Goal: Task Accomplishment & Management: Manage account settings

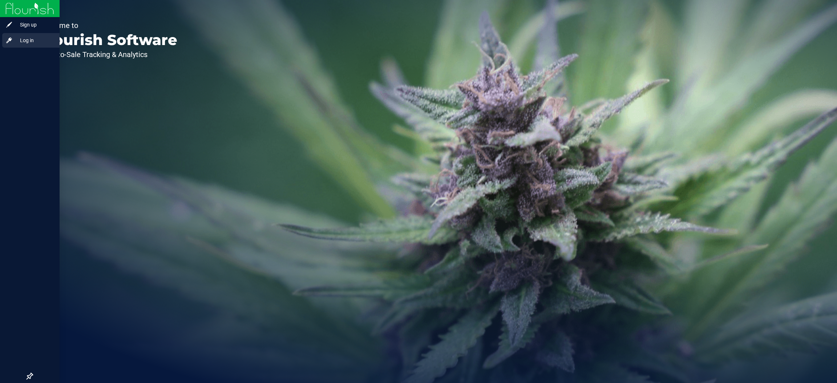
click at [17, 36] on span "Log in" at bounding box center [35, 40] width 44 height 9
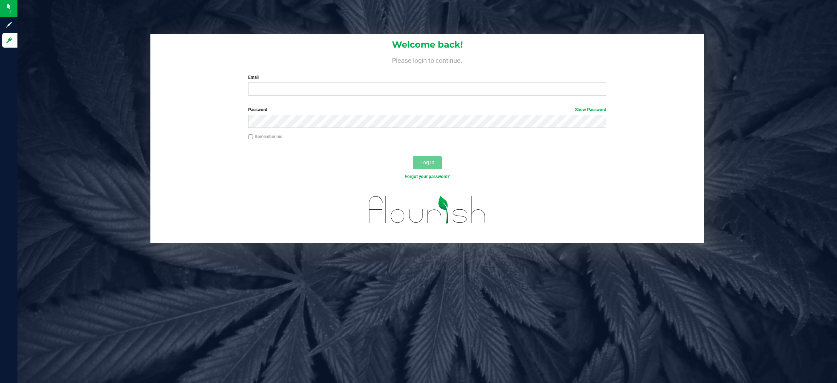
click at [268, 96] on div "Welcome back! Please login to continue. Email Required Please format your email…" at bounding box center [427, 67] width 554 height 67
click at [271, 91] on input "Email" at bounding box center [427, 88] width 358 height 13
type input "[EMAIL_ADDRESS][DOMAIN_NAME]"
click at [413, 156] on button "Log In" at bounding box center [427, 162] width 29 height 13
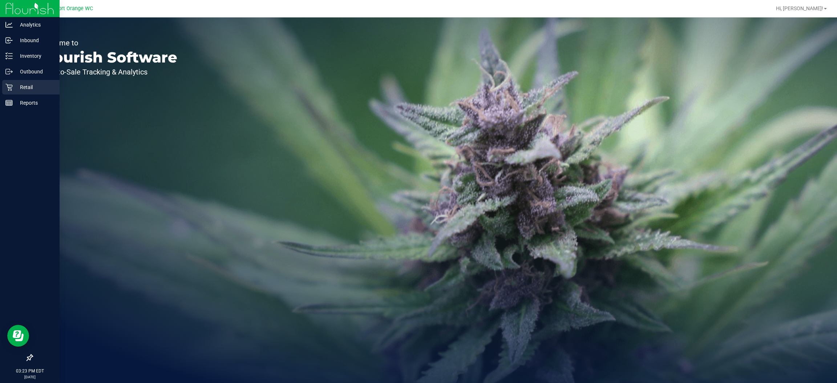
click at [8, 90] on icon at bounding box center [8, 87] width 7 height 7
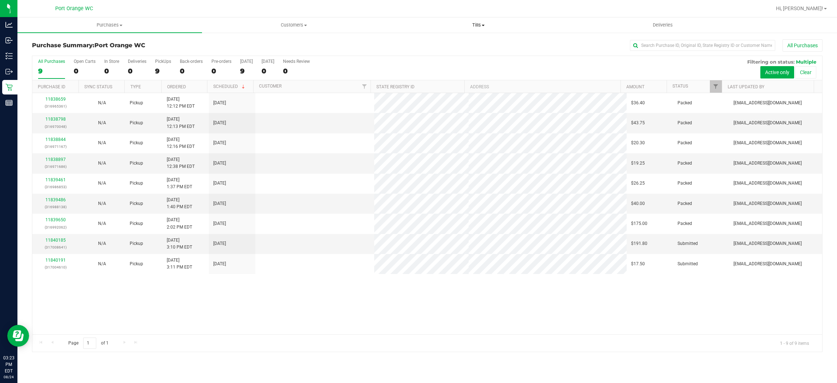
click at [474, 26] on span "Tills" at bounding box center [479, 25] width 184 height 7
click at [462, 44] on li "Manage tills" at bounding box center [478, 44] width 185 height 9
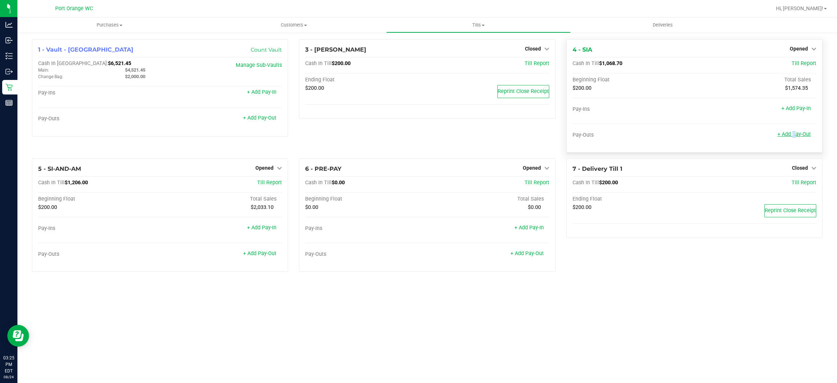
click at [792, 132] on div "+ Add Pay-Out" at bounding box center [793, 130] width 33 height 16
click at [792, 132] on link "+ Add Pay-Out" at bounding box center [793, 134] width 33 height 6
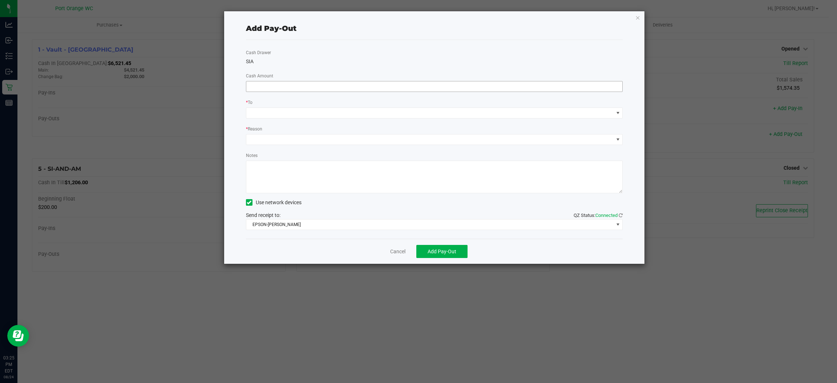
click at [569, 89] on input at bounding box center [434, 86] width 376 height 10
type input "$850.00"
click at [303, 109] on span at bounding box center [429, 113] width 367 height 10
drag, startPoint x: 295, startPoint y: 158, endPoint x: 291, endPoint y: 149, distance: 9.6
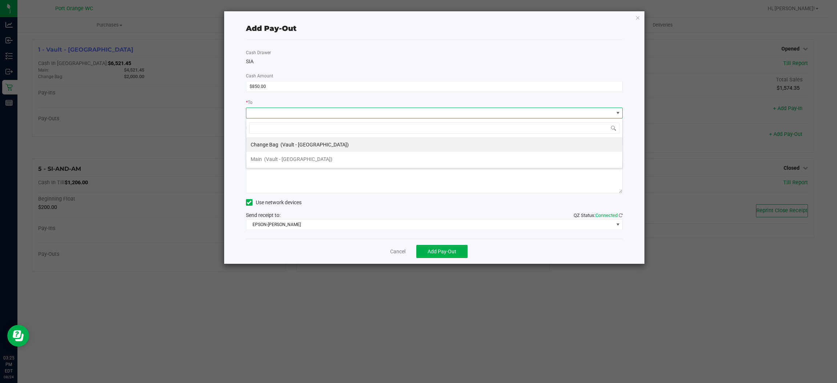
click at [296, 157] on span "(Vault - Port Orange)" at bounding box center [298, 159] width 68 height 6
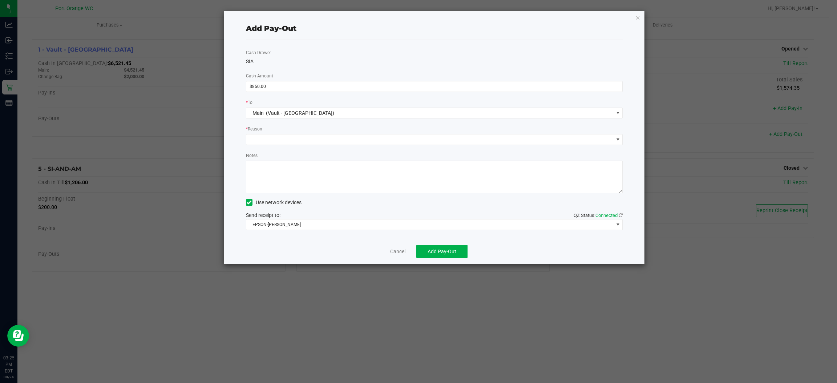
click at [283, 131] on div "* Reason" at bounding box center [434, 129] width 377 height 9
click at [287, 141] on span at bounding box center [429, 139] width 367 height 10
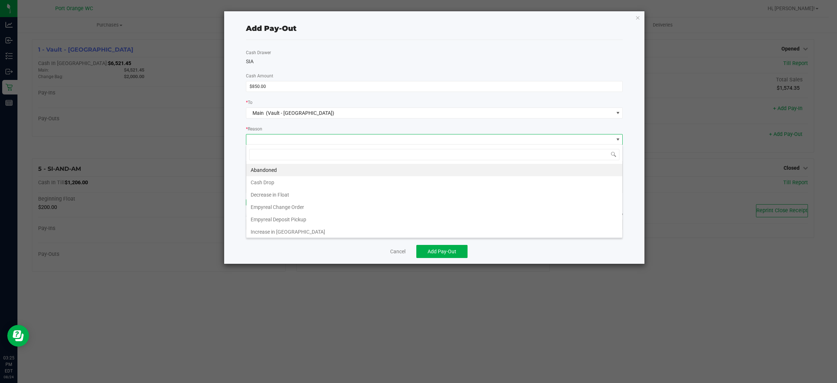
click at [283, 185] on li "Cash Drop" at bounding box center [434, 182] width 376 height 12
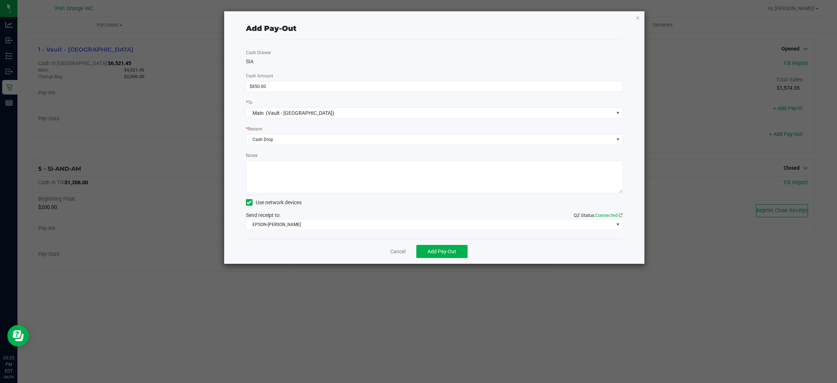
click at [284, 184] on textarea "Notes" at bounding box center [434, 177] width 377 height 33
type textarea "ps"
click at [299, 225] on span "EPSON-BOBBIE-GENTRY" at bounding box center [429, 224] width 367 height 10
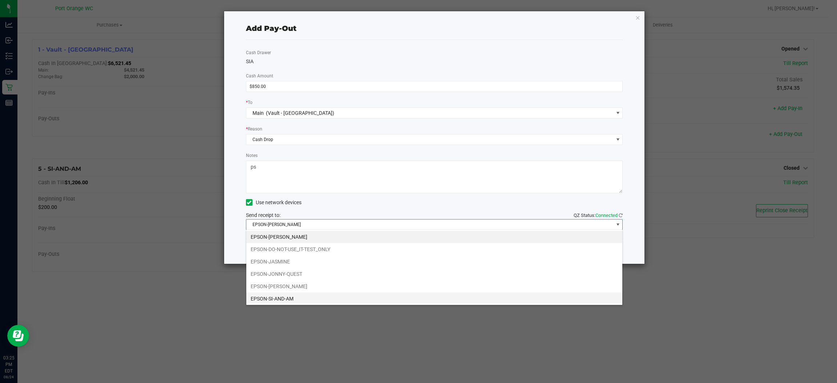
scroll to position [15, 0]
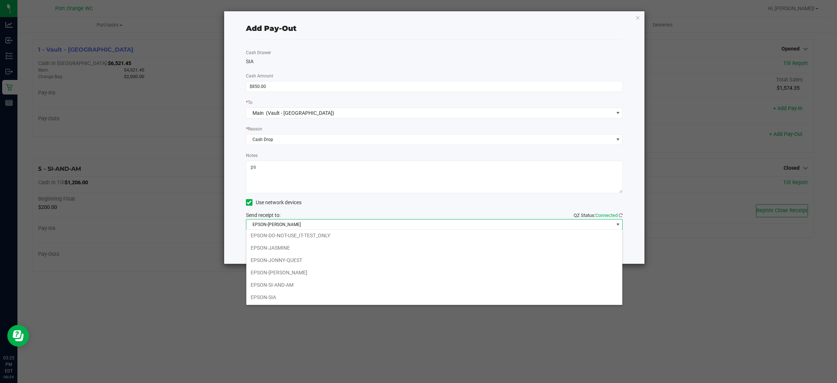
click at [311, 300] on li "EPSON-SIA" at bounding box center [434, 297] width 376 height 12
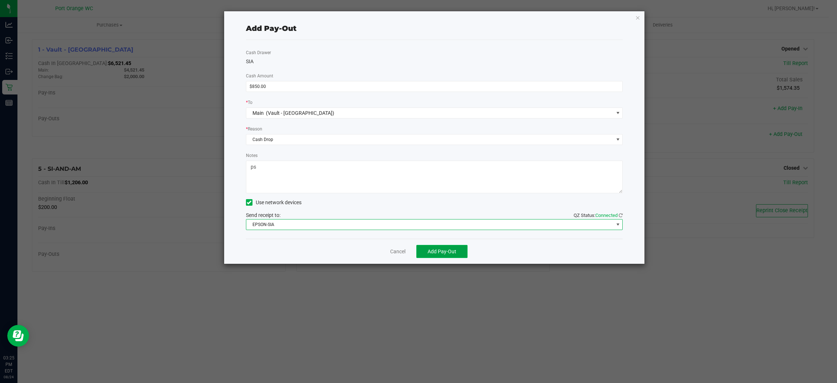
click at [428, 250] on button "Add Pay-Out" at bounding box center [441, 251] width 51 height 13
click at [396, 252] on link "Dismiss" at bounding box center [395, 252] width 17 height 8
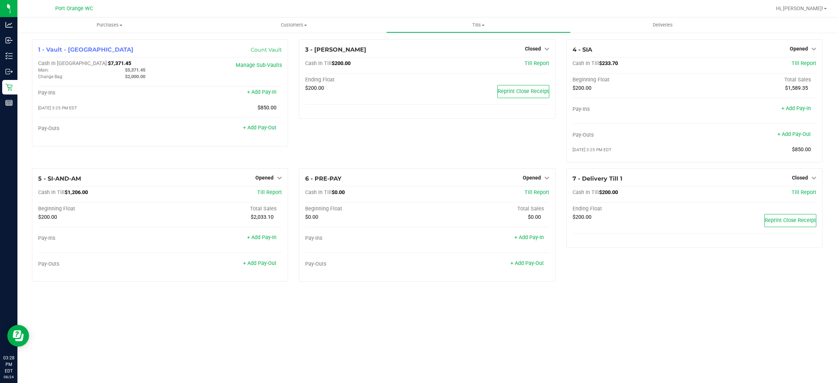
drag, startPoint x: 32, startPoint y: 60, endPoint x: 315, endPoint y: 318, distance: 382.6
click at [315, 318] on div "Purchases Summary of purchases Fulfillment All purchases Customers All customer…" at bounding box center [427, 199] width 820 height 365
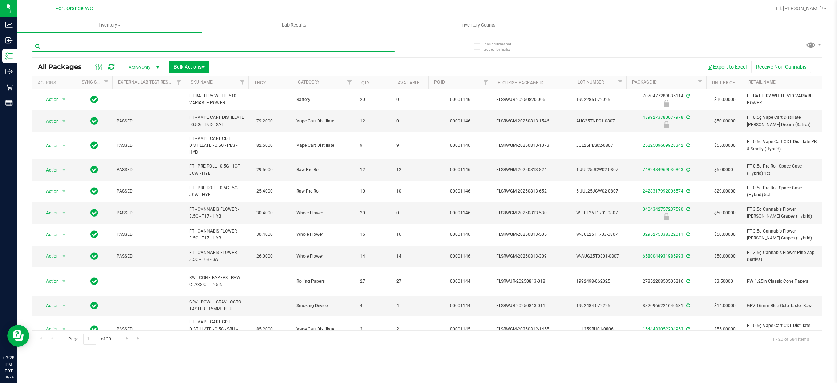
click at [177, 49] on input "text" at bounding box center [213, 46] width 363 height 11
type input "lemon"
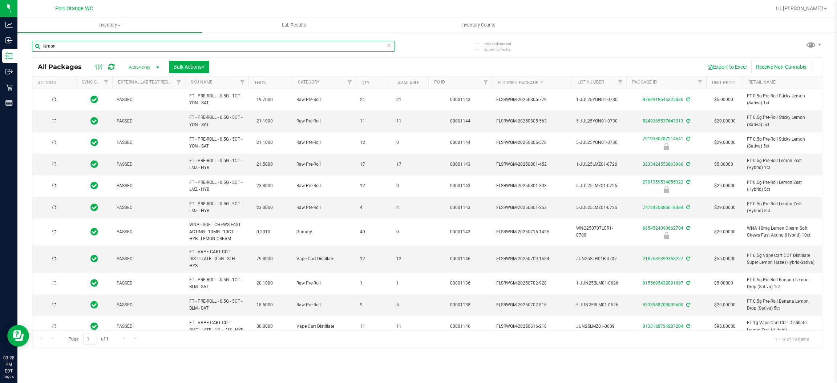
type input "2026-07-07"
type input "2026-04-30"
type input "2025-11-04"
type input "2026-03-17"
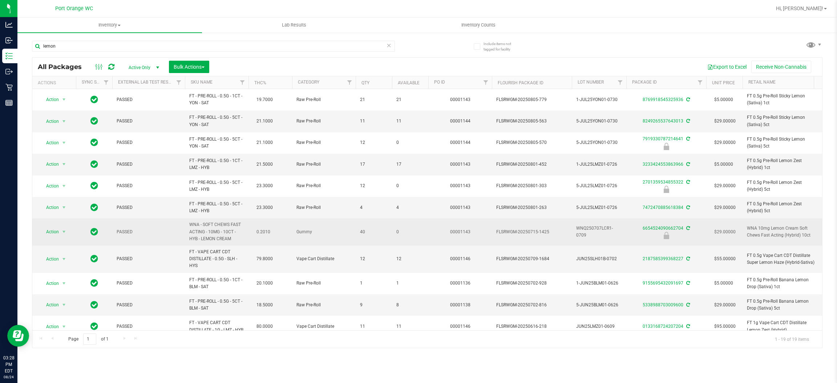
click at [215, 237] on span "WNA - SOFT CHEWS FAST ACTING - 10MG - 10CT - HYB - LEMON CREAM" at bounding box center [216, 231] width 55 height 21
copy td "WNA - SOFT CHEWS FAST ACTING - 10MG - 10CT - HYB - LEMON CREAM"
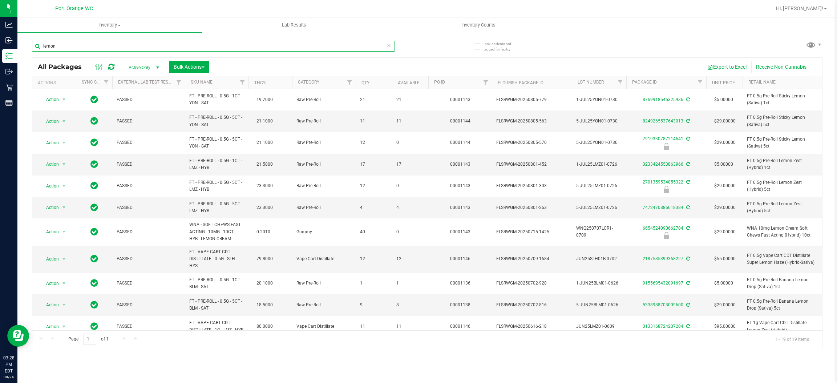
click at [236, 47] on input "lemon" at bounding box center [213, 46] width 363 height 11
paste input "WNA - SOFT CHEWS FAST ACTING - 10MG - 10CT - HYB - LEMON CREAM"
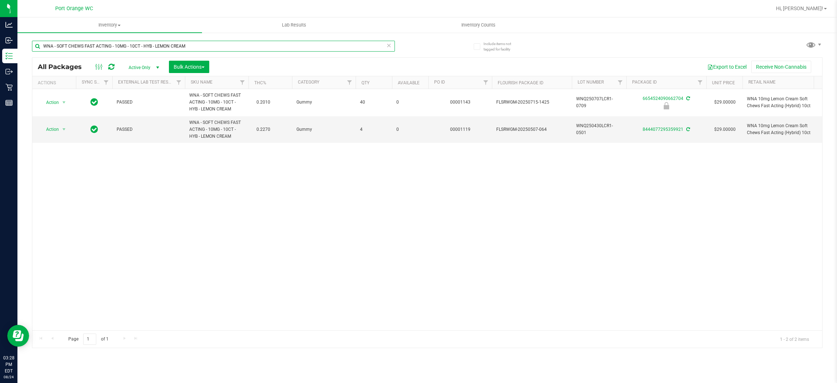
type input "WNA - SOFT CHEWS FAST ACTING - 10MG - 10CT - HYB - LEMON CREAM"
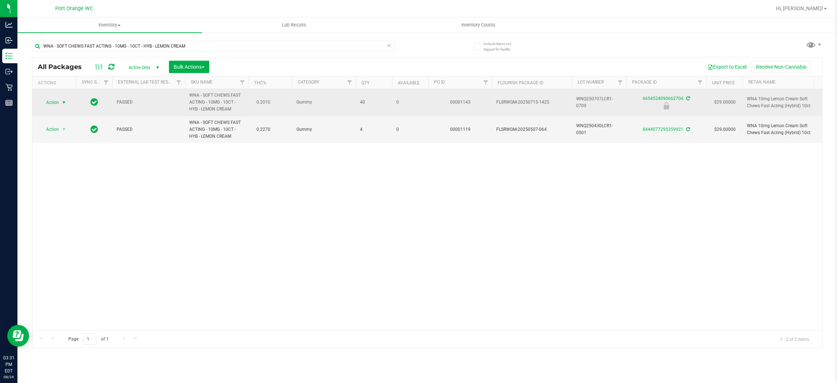
click at [63, 98] on span "select" at bounding box center [64, 102] width 9 height 10
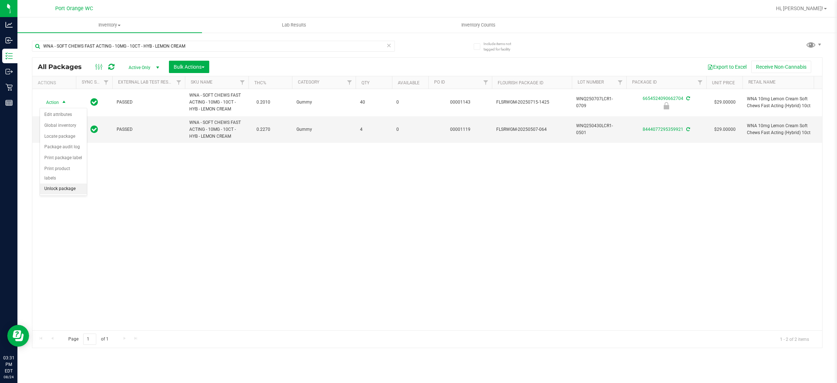
click at [66, 183] on li "Unlock package" at bounding box center [63, 188] width 47 height 11
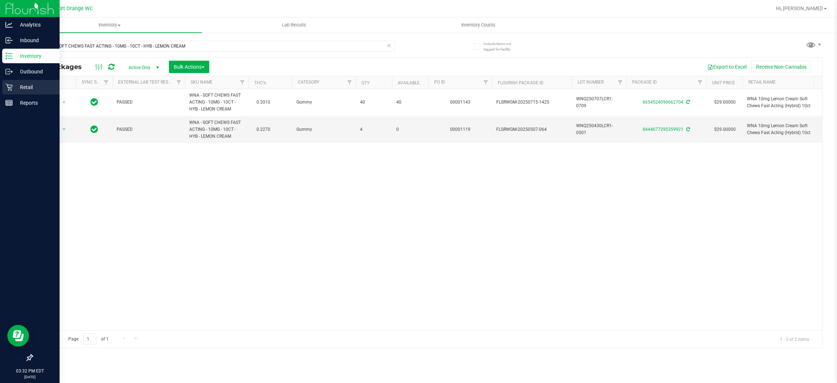
click at [33, 89] on p "Retail" at bounding box center [35, 87] width 44 height 9
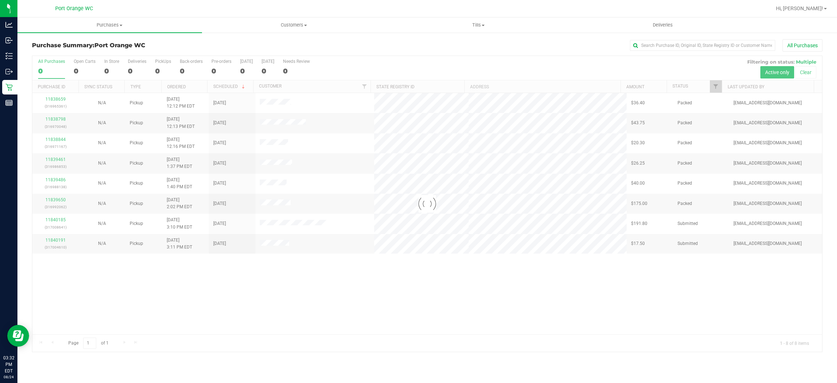
click at [715, 88] on div at bounding box center [427, 204] width 790 height 296
click at [715, 89] on span "Filter" at bounding box center [716, 87] width 6 height 6
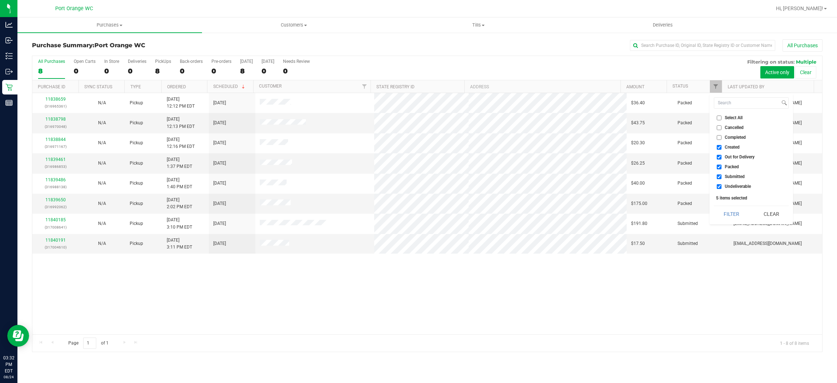
click at [728, 147] on span "Created" at bounding box center [732, 147] width 15 height 4
click at [722, 147] on input "Created" at bounding box center [719, 147] width 5 height 5
checkbox input "false"
click at [728, 158] on span "Out for Delivery" at bounding box center [740, 157] width 30 height 4
click at [722, 158] on input "Out for Delivery" at bounding box center [719, 157] width 5 height 5
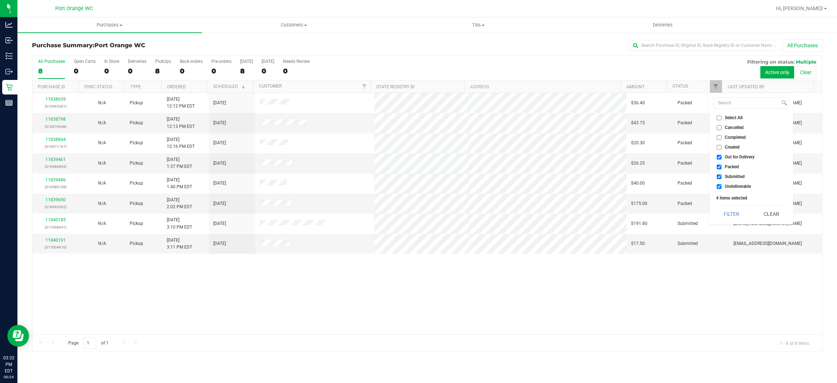
checkbox input "false"
click at [729, 165] on span "Packed" at bounding box center [732, 167] width 14 height 4
click at [722, 165] on input "Packed" at bounding box center [719, 167] width 5 height 5
checkbox input "false"
click at [750, 183] on li "Undeliverable" at bounding box center [751, 187] width 75 height 8
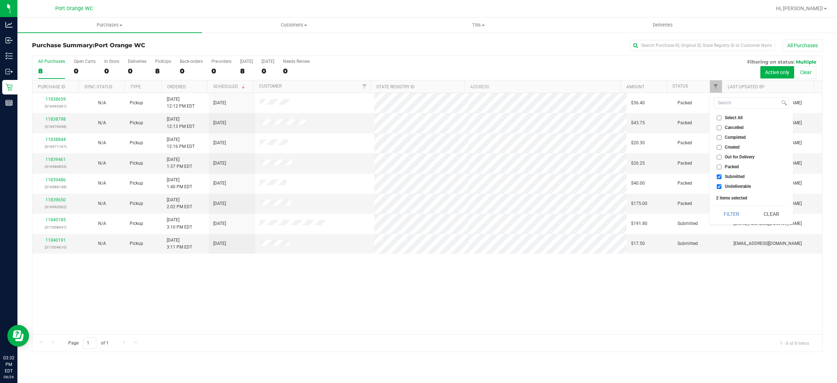
click at [741, 189] on span "Undeliverable" at bounding box center [738, 186] width 26 height 4
click at [722, 189] on input "Undeliverable" at bounding box center [719, 186] width 5 height 5
checkbox input "false"
click at [735, 209] on button "Filter" at bounding box center [731, 214] width 35 height 16
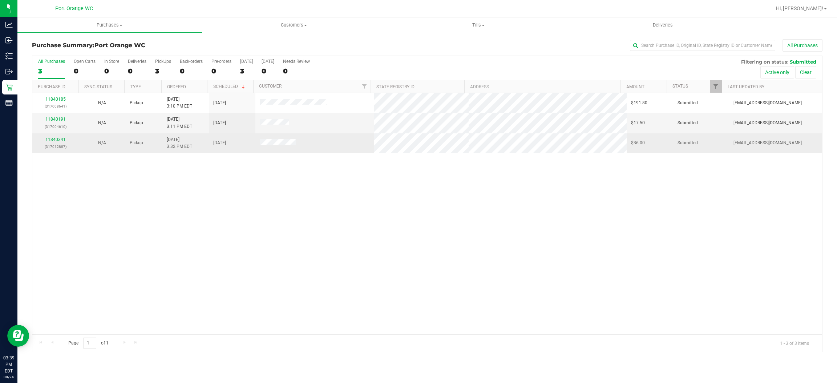
click at [61, 137] on link "11840341" at bounding box center [55, 139] width 20 height 5
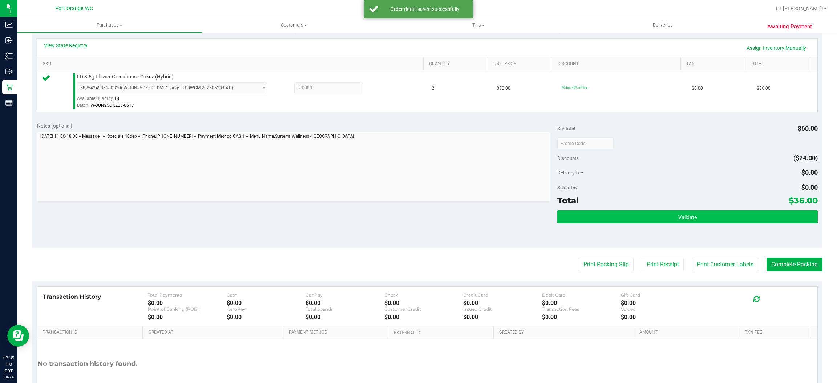
scroll to position [163, 0]
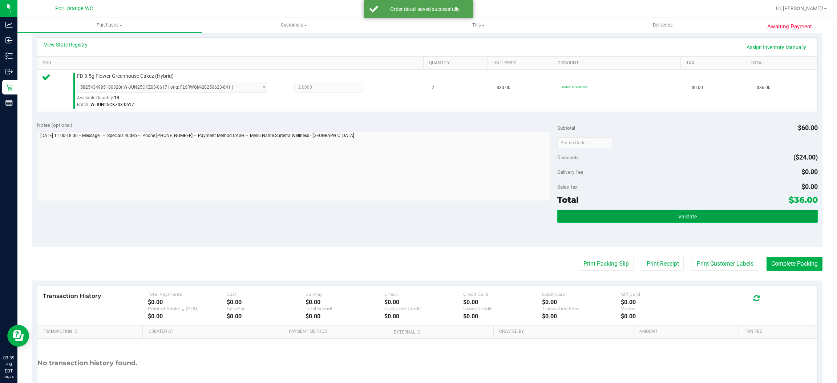
click at [602, 215] on button "Validate" at bounding box center [687, 216] width 260 height 13
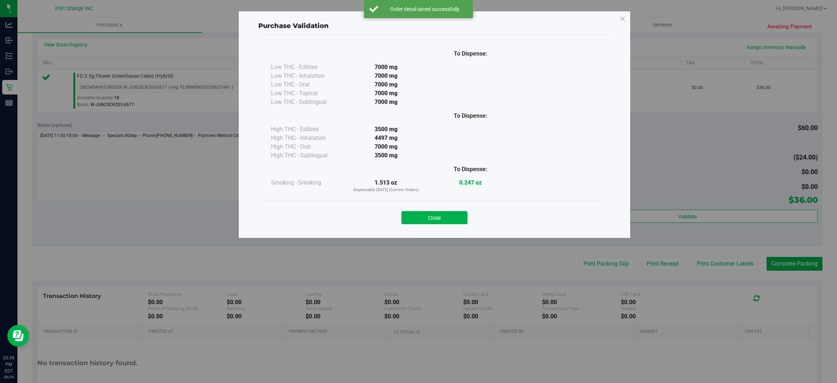
click at [429, 205] on div "Close" at bounding box center [434, 215] width 341 height 29
drag, startPoint x: 437, startPoint y: 216, endPoint x: 452, endPoint y: 215, distance: 14.6
click at [437, 216] on button "Close" at bounding box center [434, 217] width 66 height 13
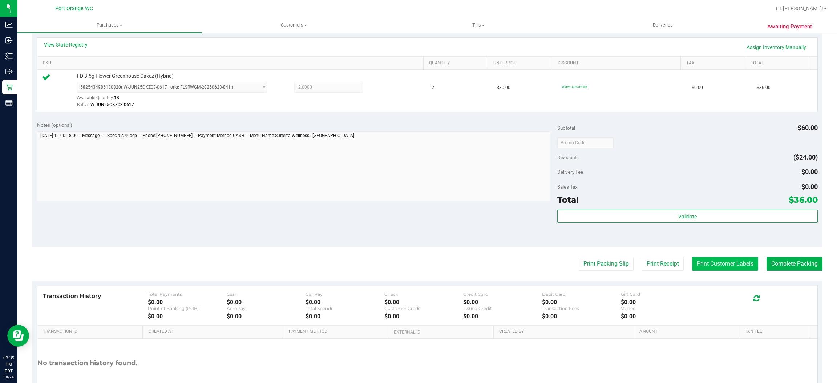
click at [702, 263] on button "Print Customer Labels" at bounding box center [725, 264] width 66 height 14
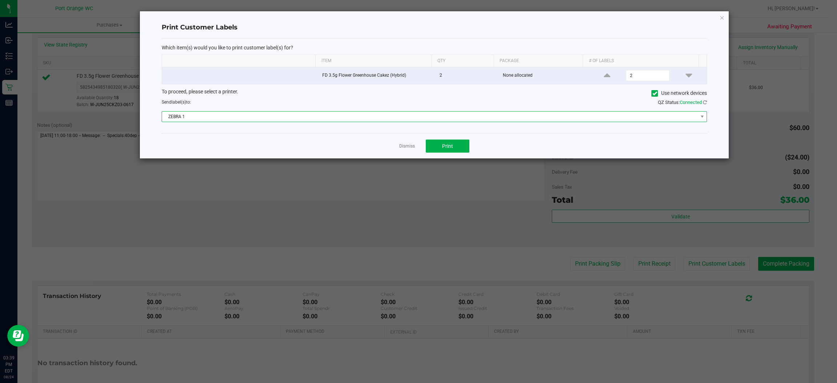
click at [448, 117] on span "ZEBRA 1" at bounding box center [429, 117] width 535 height 10
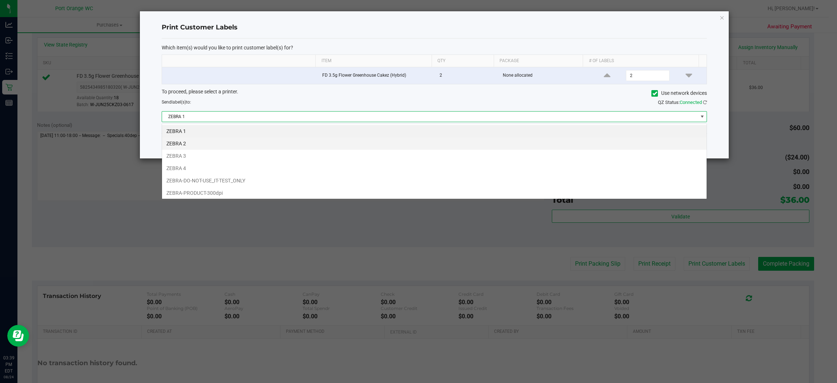
scroll to position [11, 545]
click at [444, 143] on li "ZEBRA 2" at bounding box center [434, 143] width 545 height 12
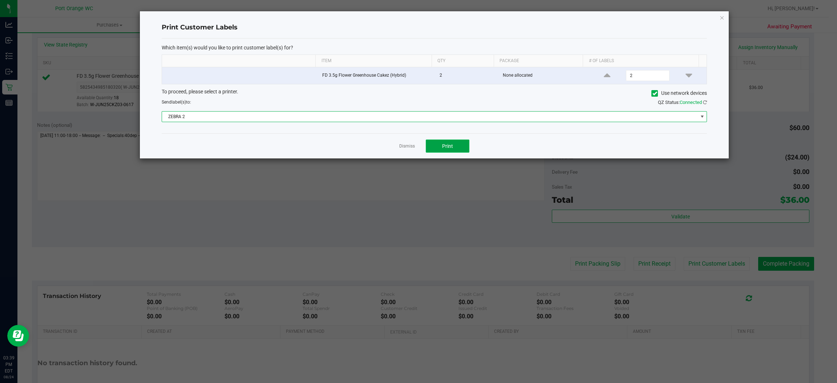
click at [456, 146] on button "Print" at bounding box center [448, 146] width 44 height 13
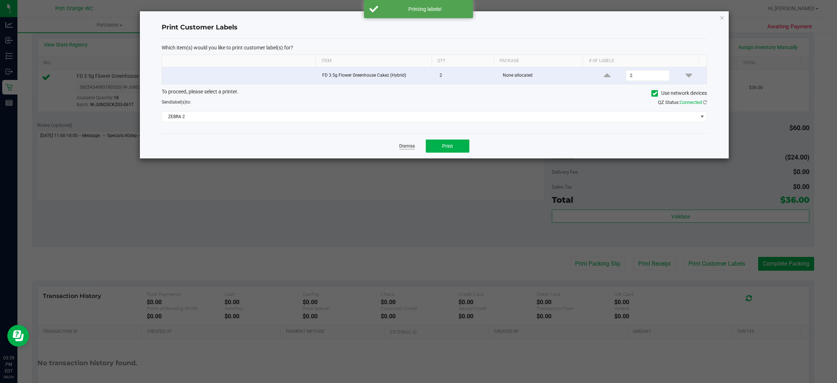
click at [411, 149] on link "Dismiss" at bounding box center [407, 146] width 16 height 6
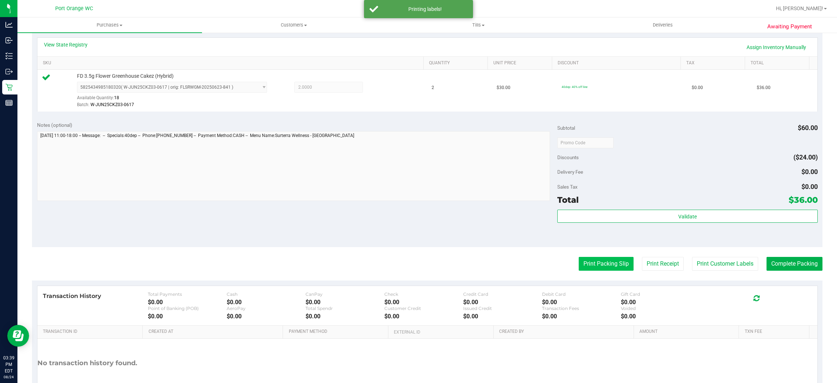
click at [583, 264] on button "Print Packing Slip" at bounding box center [606, 264] width 55 height 14
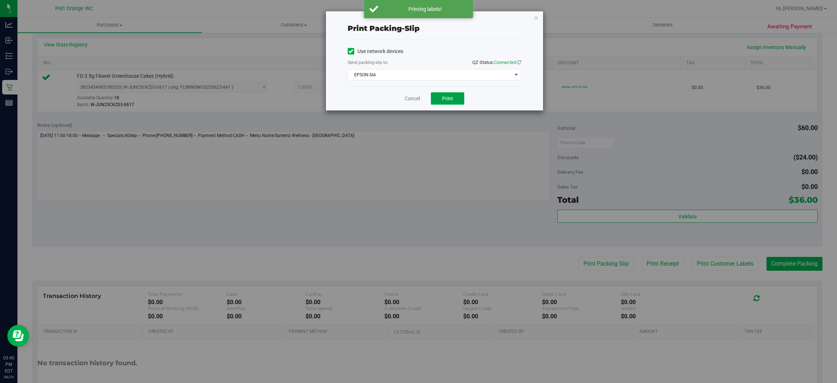
click at [457, 102] on button "Print" at bounding box center [447, 98] width 33 height 12
click at [409, 95] on link "Cancel" at bounding box center [412, 99] width 15 height 8
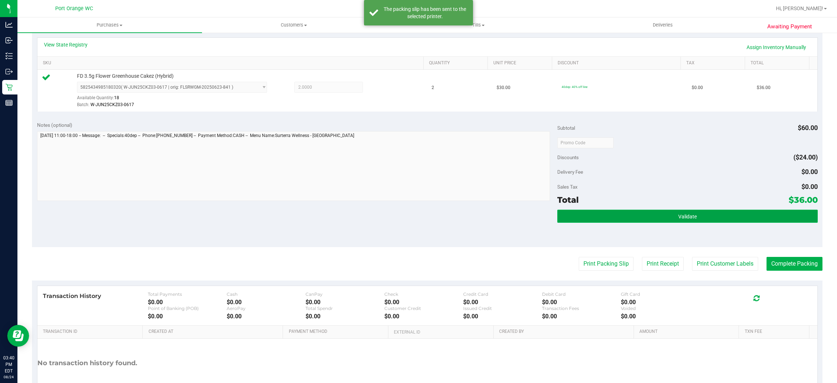
click at [640, 218] on button "Validate" at bounding box center [687, 216] width 260 height 13
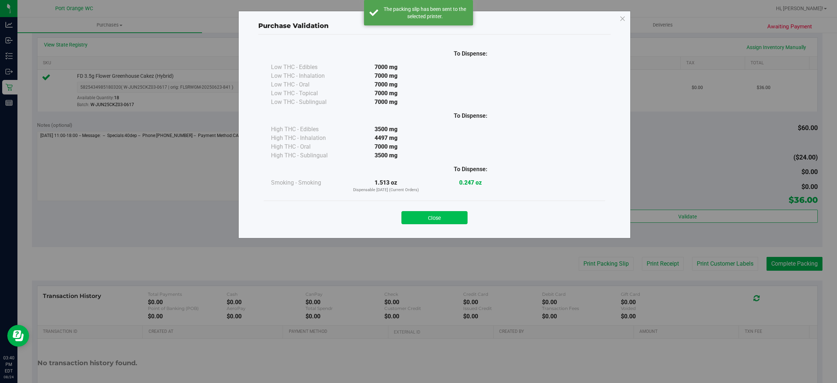
click at [446, 215] on button "Close" at bounding box center [434, 217] width 66 height 13
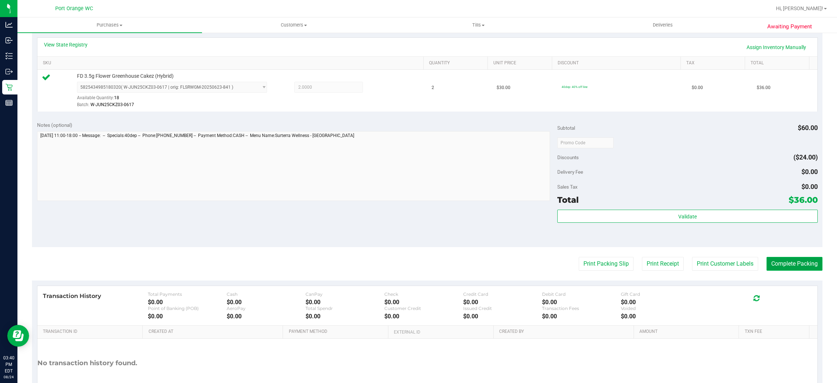
click at [777, 263] on button "Complete Packing" at bounding box center [795, 264] width 56 height 14
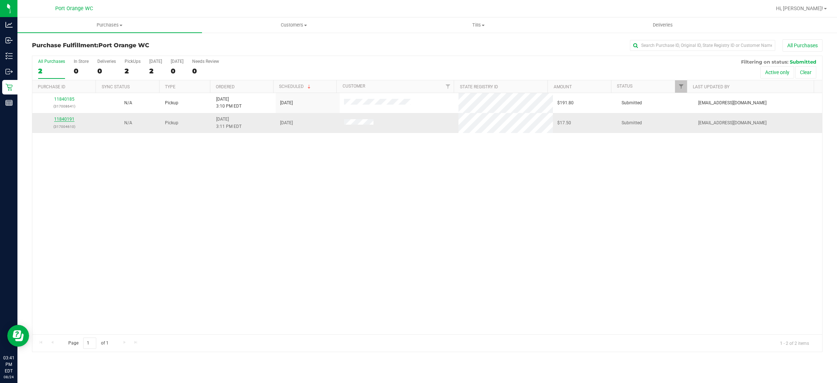
click at [72, 119] on link "11840191" at bounding box center [64, 119] width 20 height 5
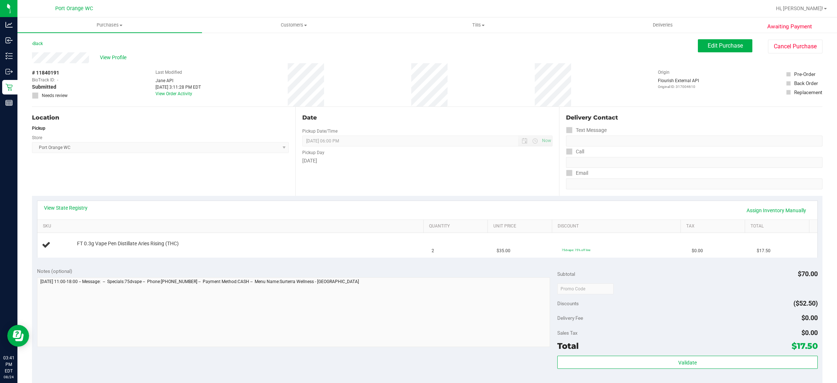
click at [223, 182] on div "Location Pickup Store Port Orange WC Select Store Bonita Springs WC Boynton Bea…" at bounding box center [163, 151] width 263 height 89
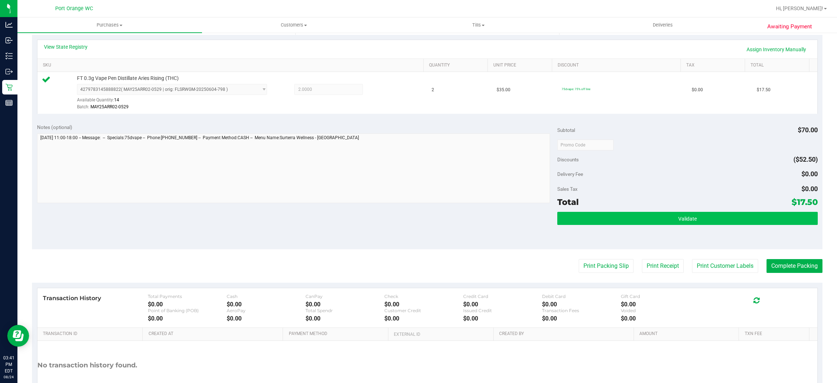
scroll to position [163, 0]
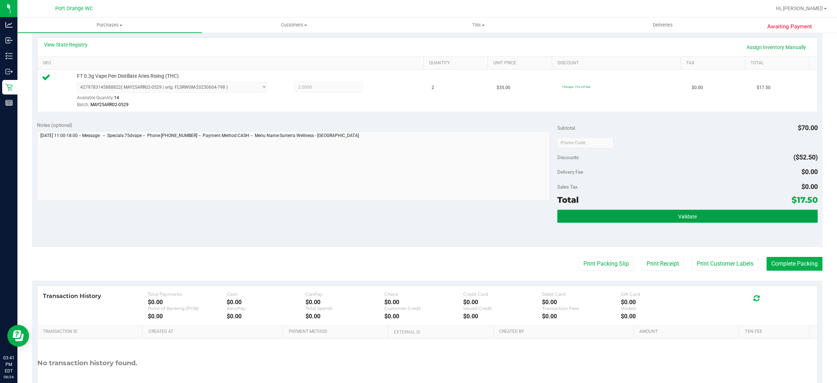
click at [629, 217] on button "Validate" at bounding box center [687, 216] width 260 height 13
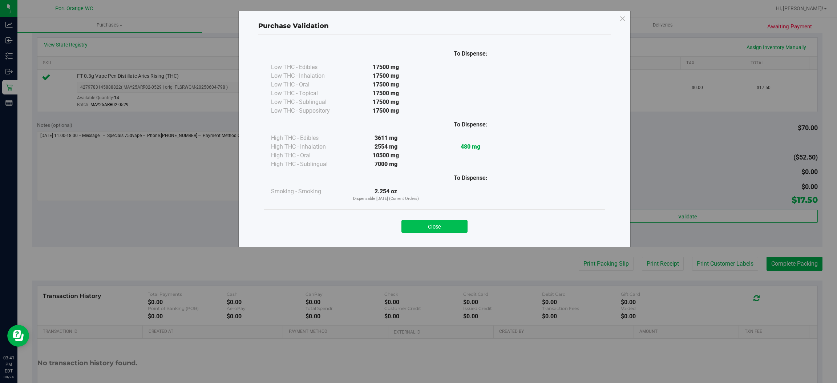
click at [445, 229] on button "Close" at bounding box center [434, 226] width 66 height 13
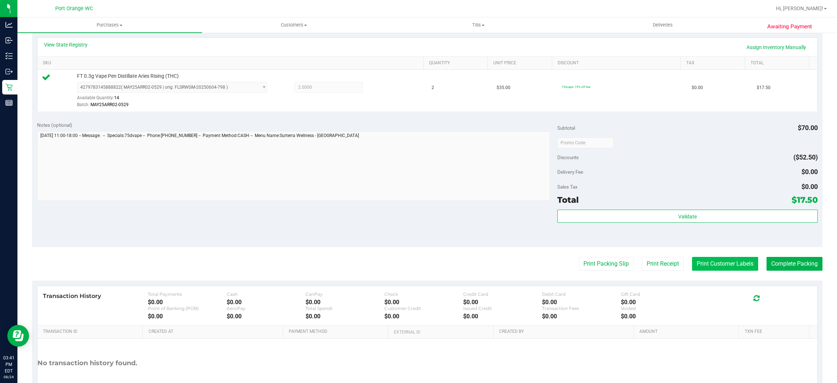
click at [714, 259] on button "Print Customer Labels" at bounding box center [725, 264] width 66 height 14
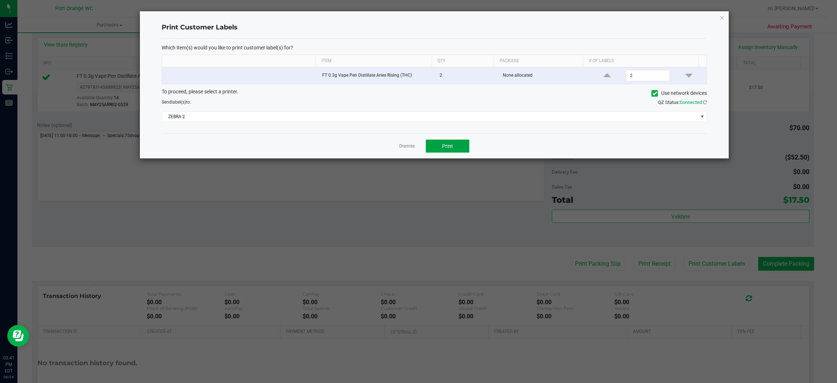
click at [449, 153] on button "Print" at bounding box center [448, 146] width 44 height 13
click at [400, 147] on link "Dismiss" at bounding box center [407, 146] width 16 height 6
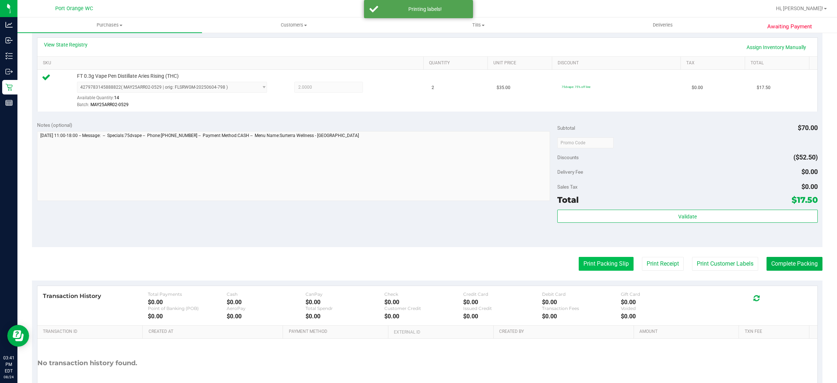
drag, startPoint x: 596, startPoint y: 256, endPoint x: 568, endPoint y: 261, distance: 28.7
click at [595, 257] on div "Print Packing Slip Print Receipt Print Customer Labels Complete Packing" at bounding box center [427, 264] width 791 height 14
drag, startPoint x: 563, startPoint y: 275, endPoint x: 587, endPoint y: 265, distance: 26.6
click at [566, 274] on purchase-details "Back Edit Purchase Cancel Purchase View Profile # 11840191 BioTrack ID: - Submi…" at bounding box center [427, 146] width 791 height 540
click at [588, 264] on button "Print Packing Slip" at bounding box center [606, 264] width 55 height 14
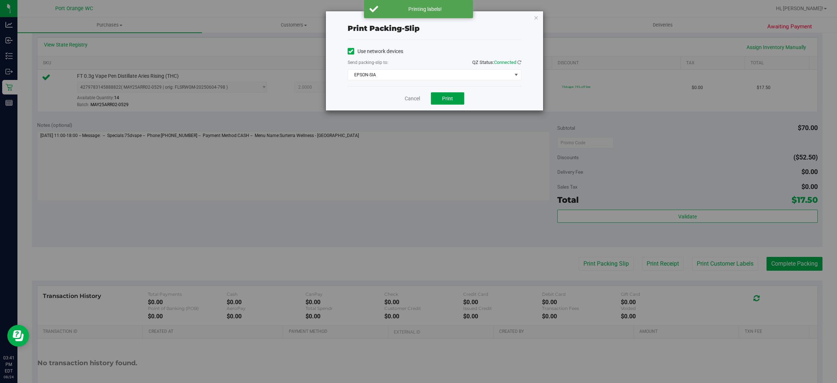
click at [455, 100] on button "Print" at bounding box center [447, 98] width 33 height 12
click at [405, 97] on link "Cancel" at bounding box center [412, 99] width 15 height 8
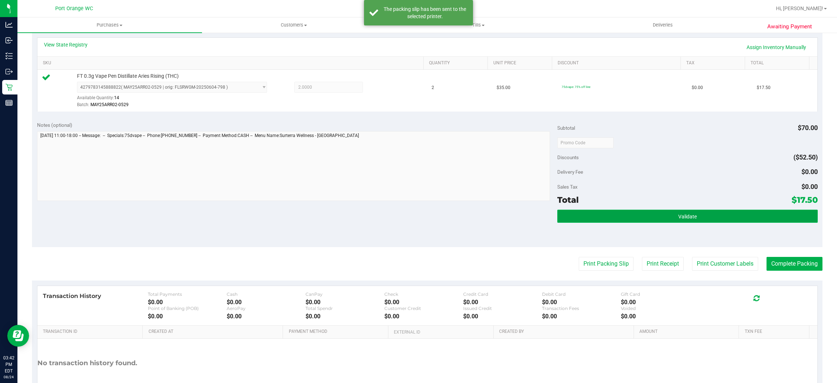
click at [606, 217] on button "Validate" at bounding box center [687, 216] width 260 height 13
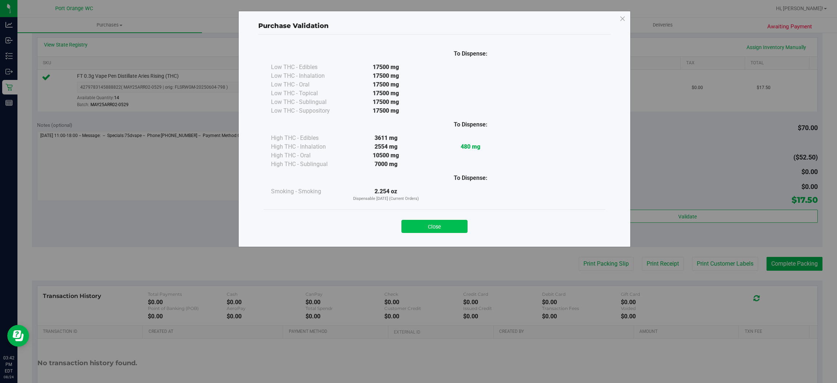
click at [440, 222] on button "Close" at bounding box center [434, 226] width 66 height 13
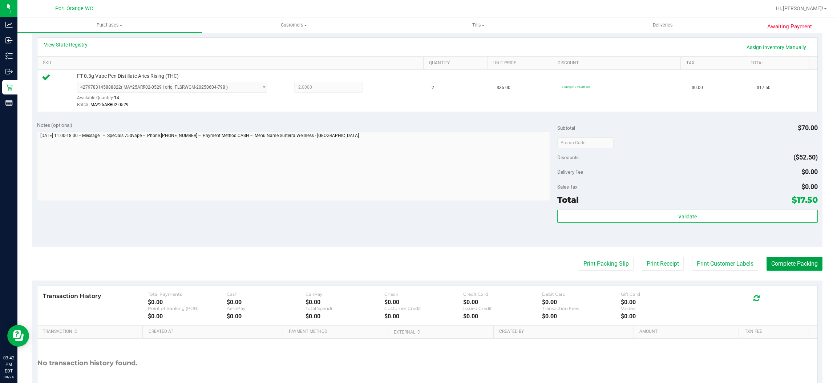
click at [787, 265] on button "Complete Packing" at bounding box center [795, 264] width 56 height 14
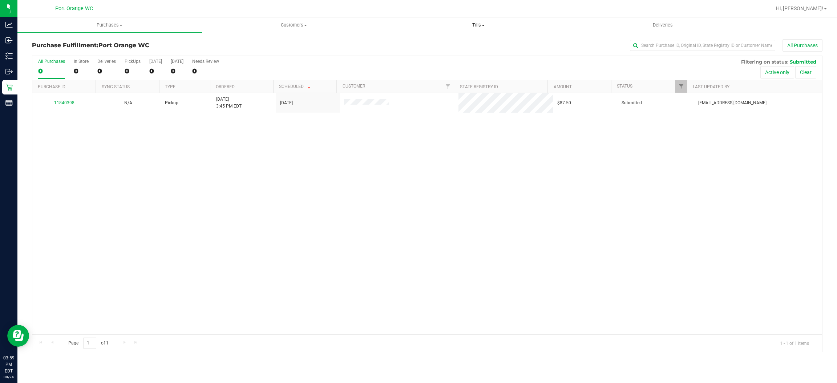
drag, startPoint x: 480, startPoint y: 23, endPoint x: 482, endPoint y: 26, distance: 4.2
click at [480, 23] on span "Tills" at bounding box center [479, 25] width 184 height 7
click at [482, 42] on li "Manage tills" at bounding box center [478, 44] width 185 height 9
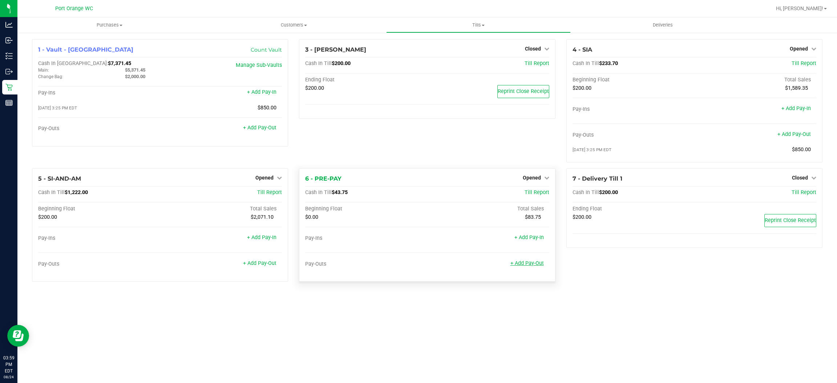
click at [534, 264] on link "+ Add Pay-Out" at bounding box center [526, 263] width 33 height 6
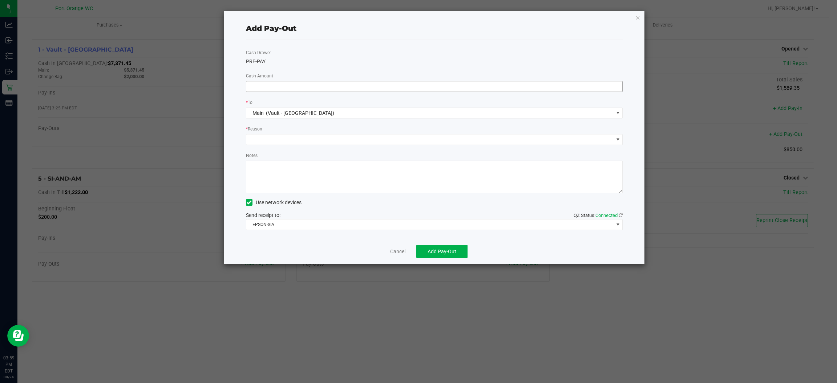
click at [424, 84] on input at bounding box center [434, 86] width 376 height 10
type input "$43.75"
click at [415, 140] on span at bounding box center [429, 139] width 367 height 10
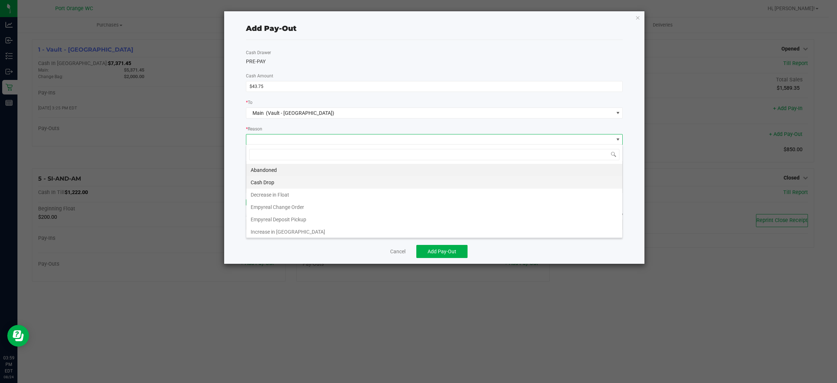
scroll to position [11, 377]
click at [372, 184] on li "Cash Drop" at bounding box center [434, 182] width 376 height 12
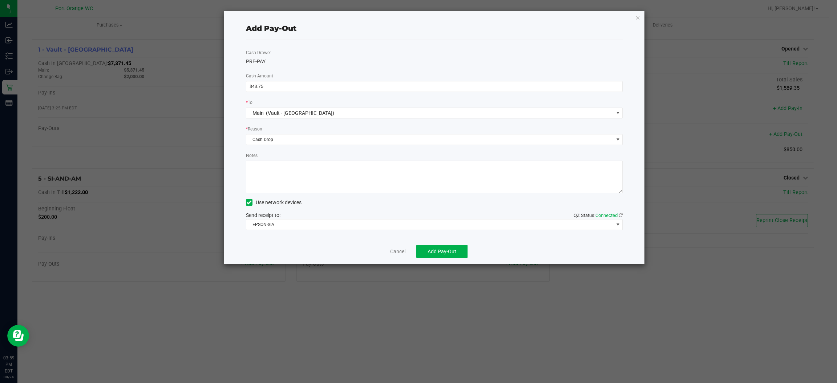
click at [372, 184] on textarea "Notes" at bounding box center [434, 177] width 377 height 33
type textarea "ps"
click at [444, 249] on span "Add Pay-Out" at bounding box center [442, 251] width 29 height 6
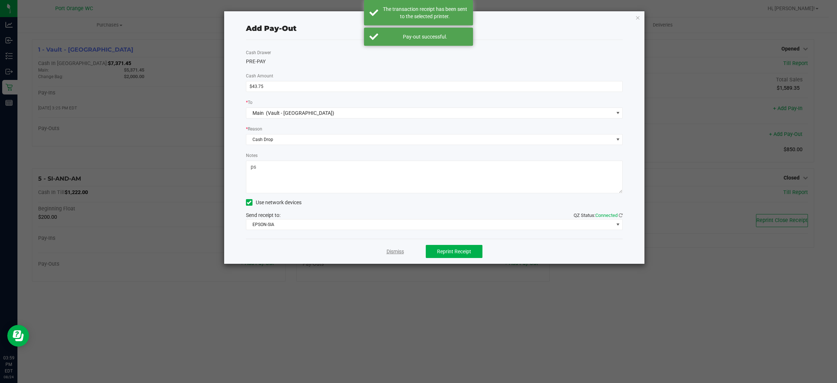
click at [392, 248] on link "Dismiss" at bounding box center [395, 252] width 17 height 8
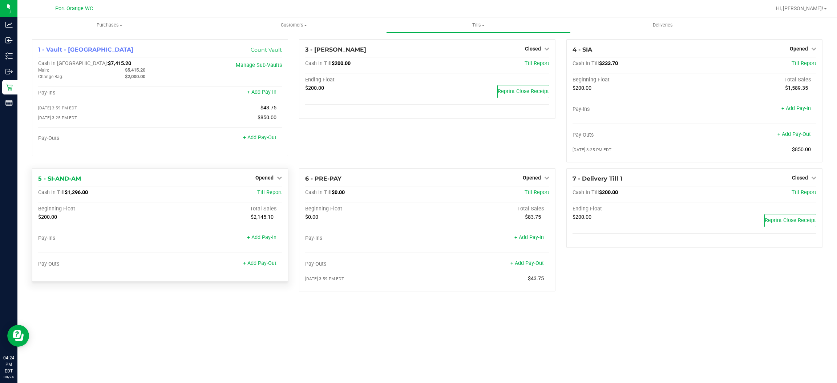
click at [263, 267] on div "Pay-Outs + Add Pay-Out" at bounding box center [160, 266] width 244 height 10
click at [263, 260] on link "+ Add Pay-Out" at bounding box center [259, 263] width 33 height 6
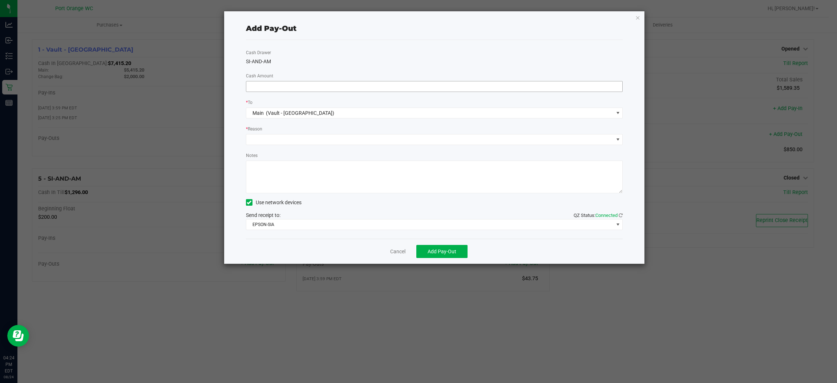
click at [291, 86] on input at bounding box center [434, 86] width 376 height 10
type input "$1,060.00"
click at [334, 135] on span at bounding box center [429, 139] width 367 height 10
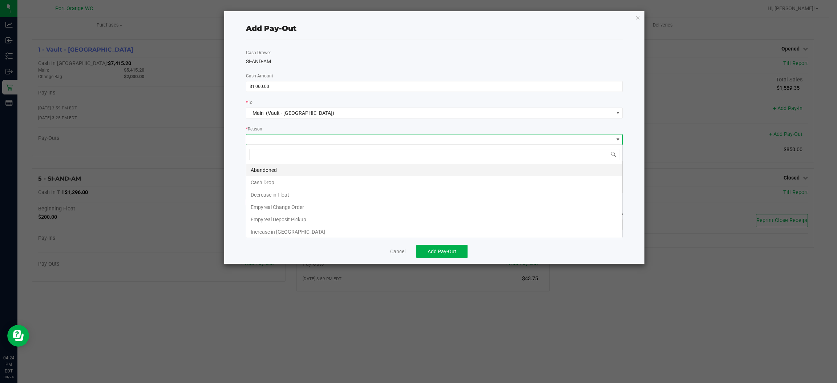
scroll to position [11, 377]
click at [302, 184] on li "Cash Drop" at bounding box center [434, 182] width 376 height 12
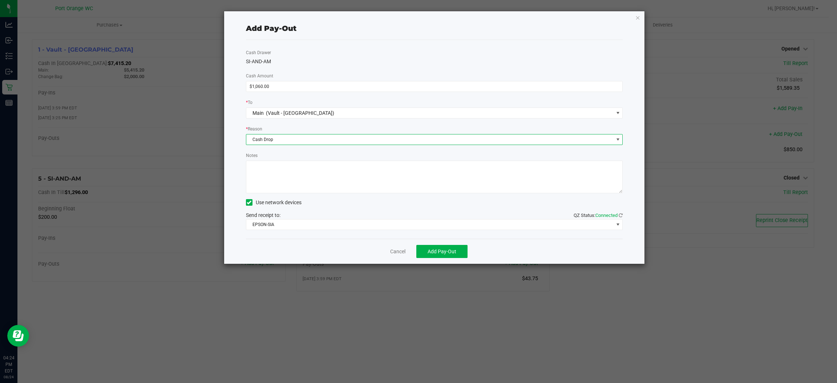
click at [302, 184] on textarea "Notes" at bounding box center [434, 177] width 377 height 33
type textarea "ps"
click at [446, 242] on div "Cancel Add Pay-Out" at bounding box center [434, 251] width 377 height 25
drag, startPoint x: 441, startPoint y: 248, endPoint x: 445, endPoint y: 239, distance: 10.2
click at [442, 245] on button "Add Pay-Out" at bounding box center [441, 251] width 51 height 13
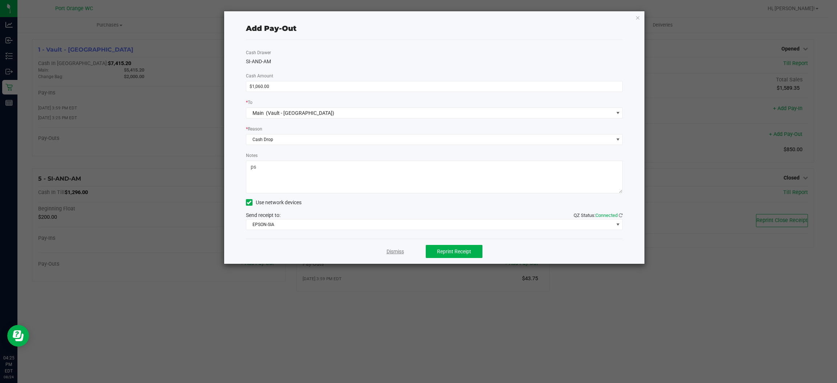
click at [387, 253] on link "Dismiss" at bounding box center [395, 252] width 17 height 8
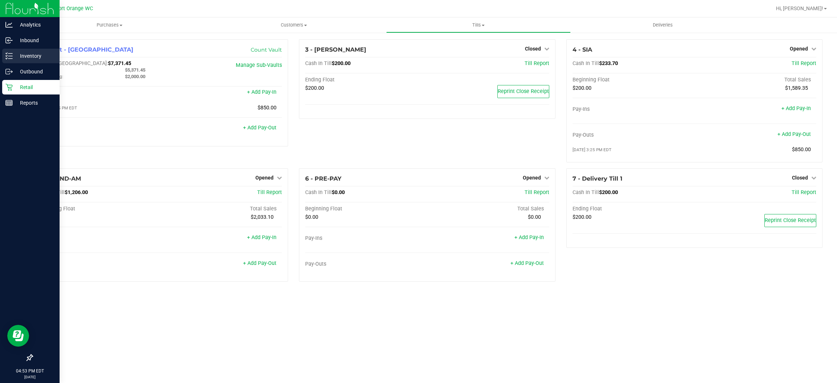
click at [5, 50] on div "Inventory" at bounding box center [30, 56] width 57 height 15
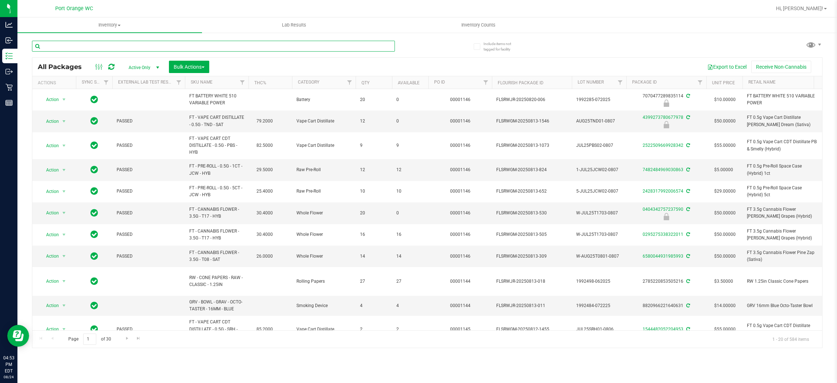
click at [158, 42] on input "text" at bounding box center [213, 46] width 363 height 11
paste input "FD 3.5g Flower Greenhouse Lemon Zest (Hybrid)"
type input "FD 3.5g Flower Greenhouse Lemon Zest (Hybrid)"
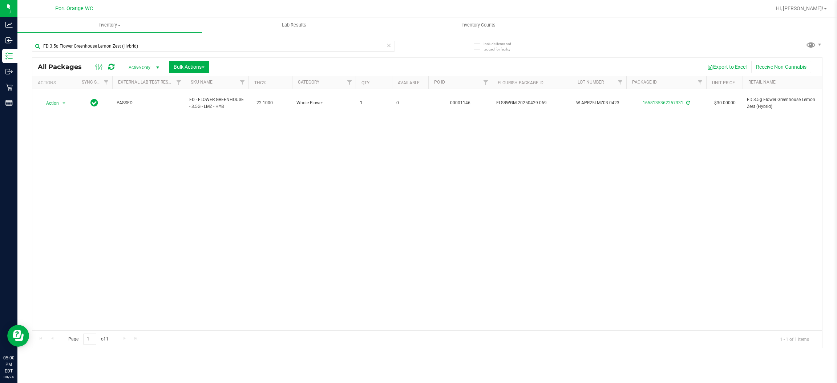
click at [391, 47] on icon at bounding box center [389, 45] width 5 height 9
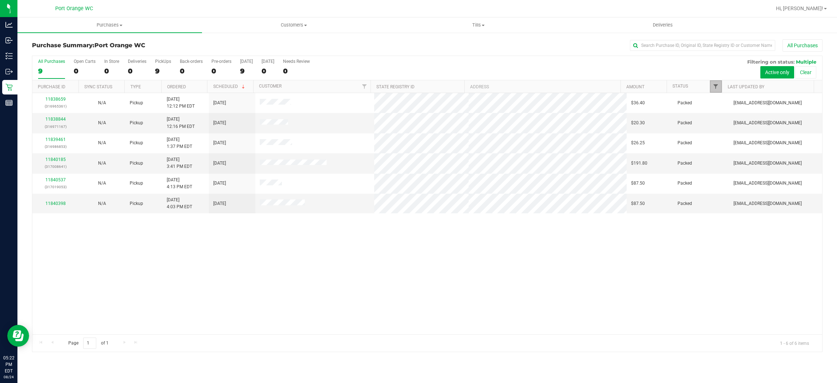
click at [715, 86] on span "Filter" at bounding box center [716, 87] width 6 height 6
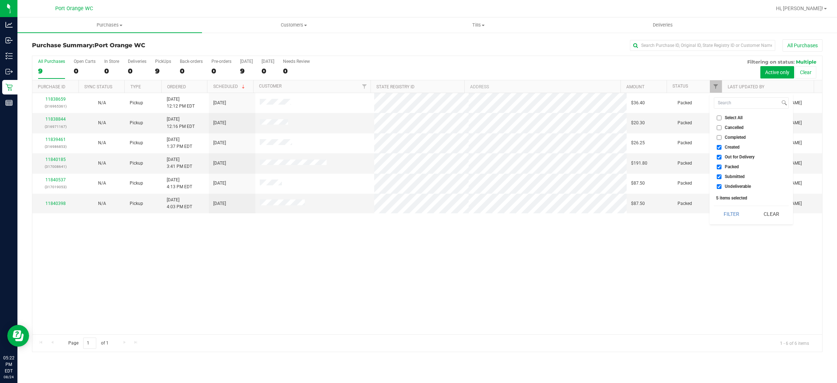
click at [727, 146] on span "Created" at bounding box center [732, 147] width 15 height 4
click at [722, 146] on input "Created" at bounding box center [719, 147] width 5 height 5
checkbox input "false"
click at [733, 157] on span "Out for Delivery" at bounding box center [740, 157] width 30 height 4
click at [722, 157] on input "Out for Delivery" at bounding box center [719, 157] width 5 height 5
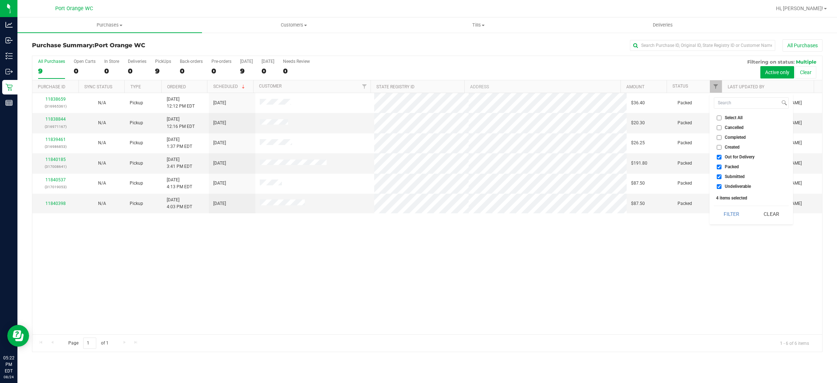
checkbox input "false"
click at [729, 177] on span "Submitted" at bounding box center [735, 176] width 20 height 4
click at [722, 177] on input "Submitted" at bounding box center [719, 176] width 5 height 5
click at [737, 178] on span "Submitted" at bounding box center [735, 176] width 20 height 4
click at [722, 178] on input "Submitted" at bounding box center [719, 176] width 5 height 5
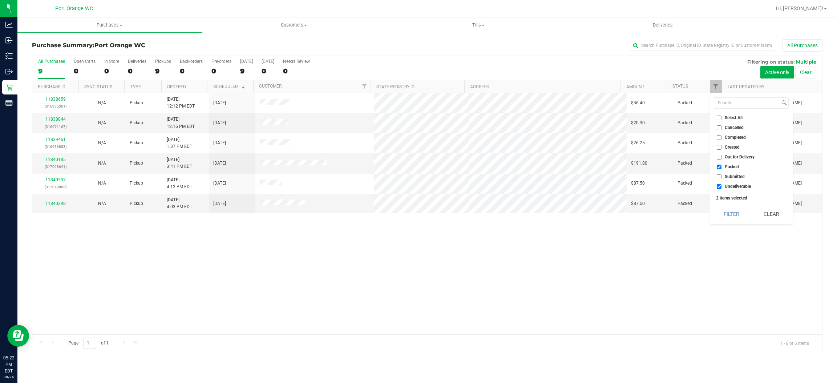
checkbox input "true"
click at [731, 189] on li "Undeliverable" at bounding box center [751, 187] width 75 height 8
click at [733, 187] on span "Undeliverable" at bounding box center [738, 186] width 26 height 4
click at [722, 187] on input "Undeliverable" at bounding box center [719, 186] width 5 height 5
checkbox input "false"
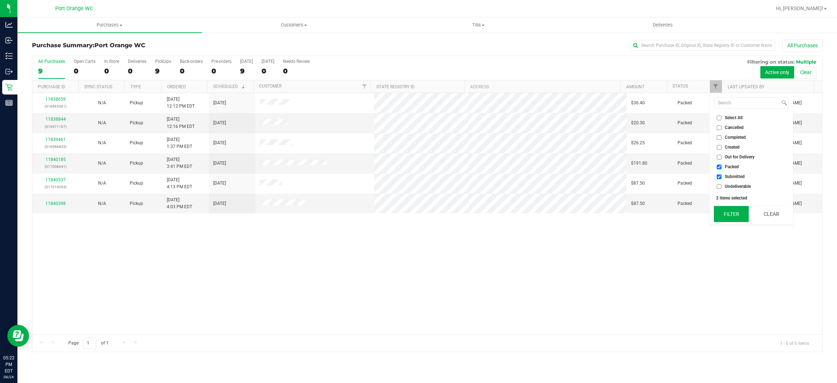
drag, startPoint x: 728, startPoint y: 211, endPoint x: 740, endPoint y: 213, distance: 11.8
click at [729, 211] on button "Filter" at bounding box center [731, 214] width 35 height 16
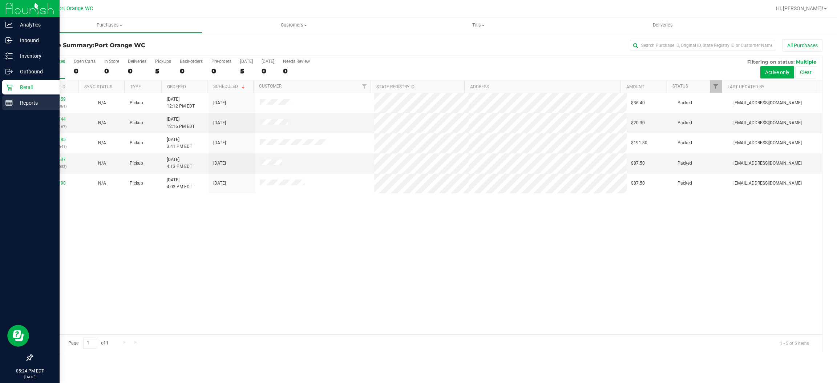
click at [8, 105] on icon at bounding box center [8, 102] width 7 height 7
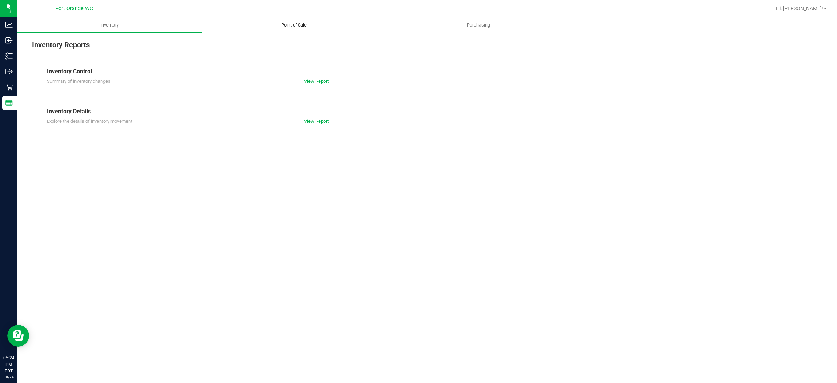
click at [304, 27] on span "Point of Sale" at bounding box center [293, 25] width 45 height 7
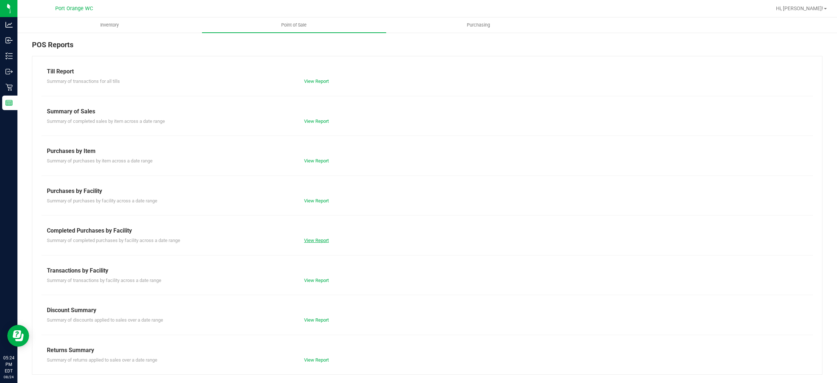
click at [312, 242] on link "View Report" at bounding box center [316, 240] width 25 height 5
